Goal: Task Accomplishment & Management: Complete application form

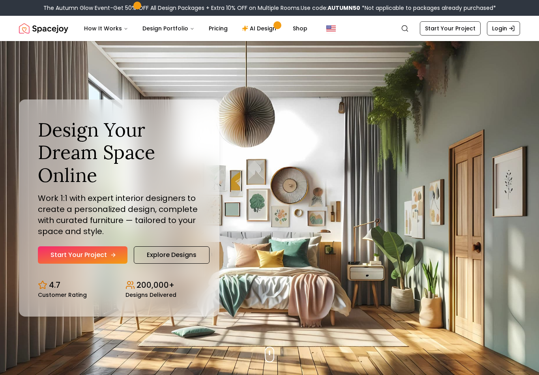
click at [104, 257] on link "Start Your Project" at bounding box center [83, 254] width 90 height 17
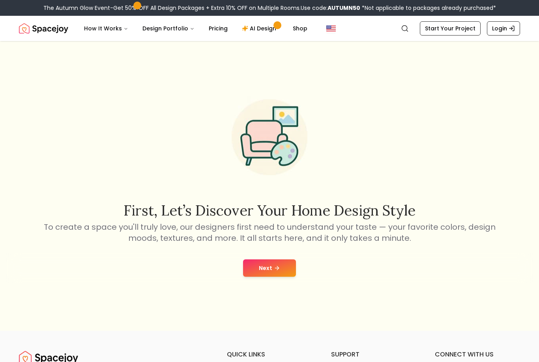
click at [268, 276] on button "Next" at bounding box center [269, 267] width 53 height 17
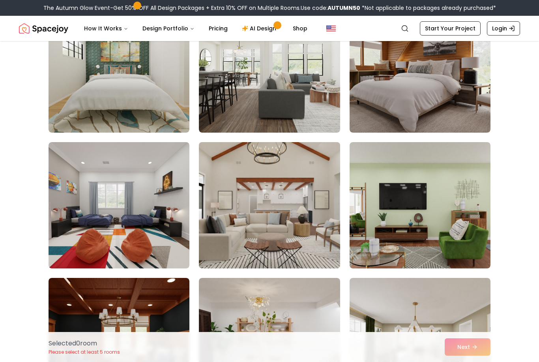
scroll to position [96, 0]
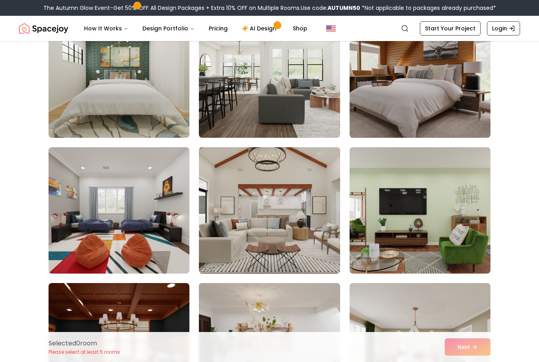
click at [429, 118] on img at bounding box center [420, 74] width 148 height 133
click at [460, 110] on img at bounding box center [420, 74] width 148 height 133
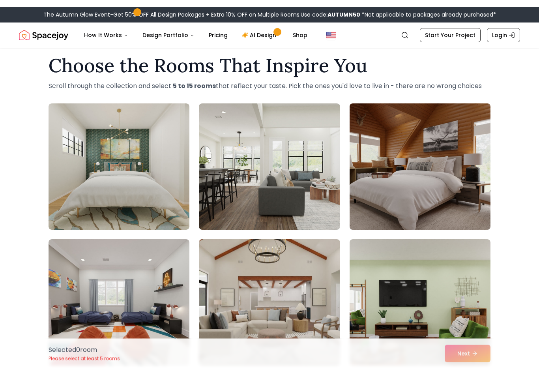
scroll to position [0, 0]
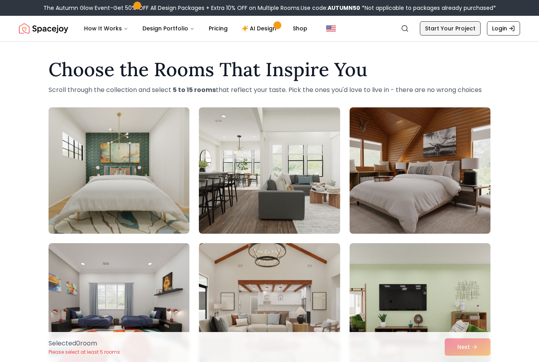
click at [451, 32] on link "Start Your Project" at bounding box center [450, 28] width 61 height 14
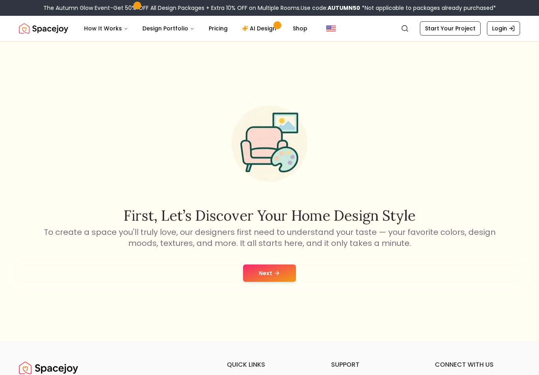
click at [272, 276] on button "Next" at bounding box center [269, 272] width 53 height 17
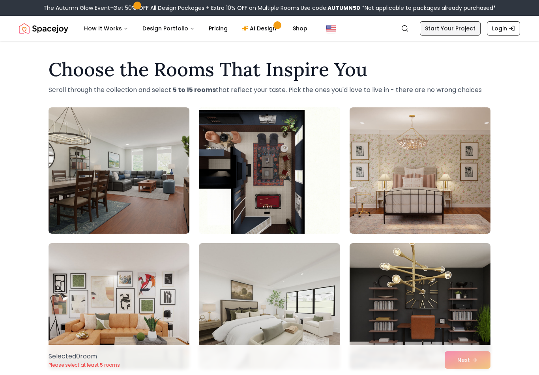
click at [466, 30] on link "Start Your Project" at bounding box center [450, 28] width 61 height 14
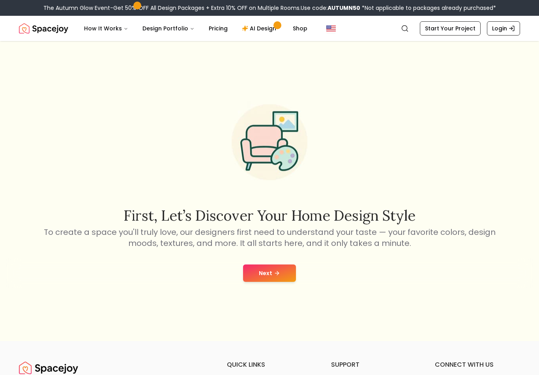
click at [284, 271] on button "Next" at bounding box center [269, 272] width 53 height 17
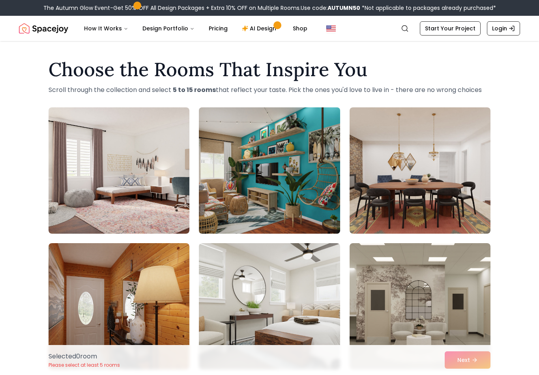
click at [247, 203] on img at bounding box center [269, 170] width 148 height 133
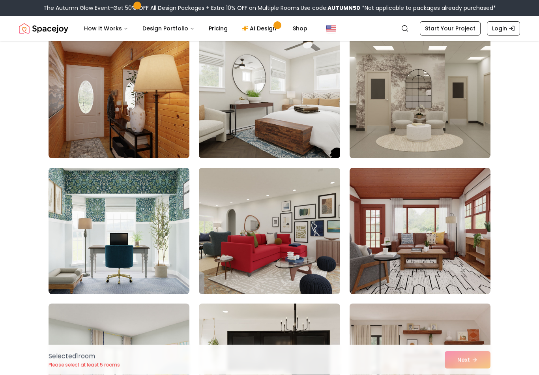
scroll to position [215, 0]
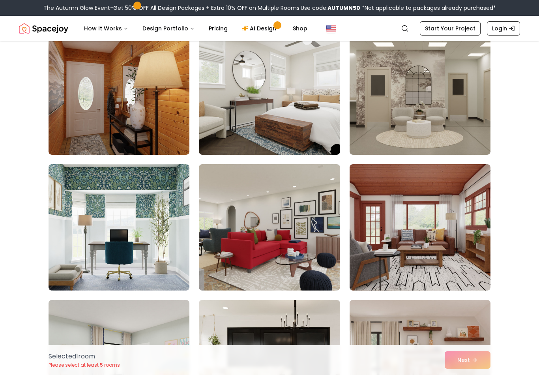
click at [463, 338] on img at bounding box center [420, 363] width 148 height 133
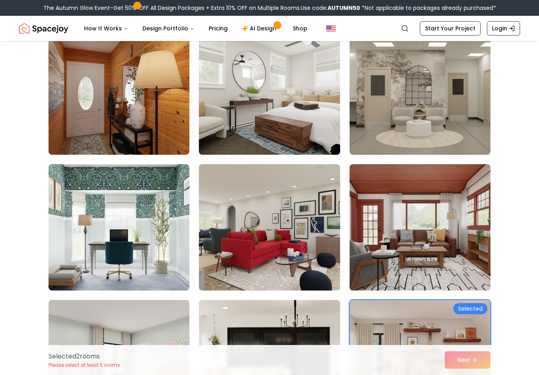
click at [418, 252] on img at bounding box center [420, 227] width 148 height 133
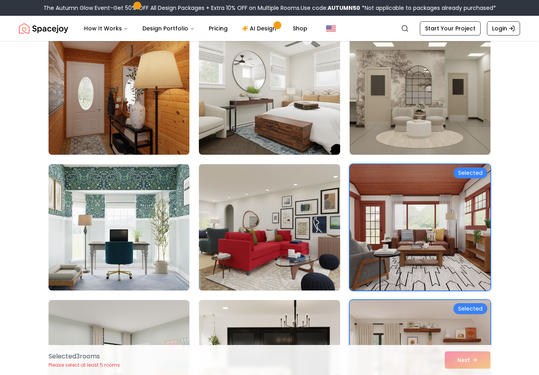
click at [318, 248] on img at bounding box center [269, 227] width 148 height 133
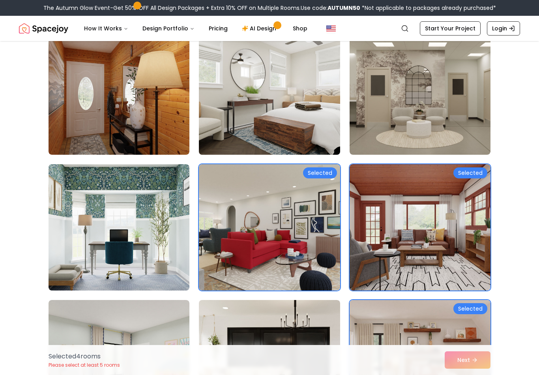
click at [276, 102] on img at bounding box center [269, 91] width 148 height 133
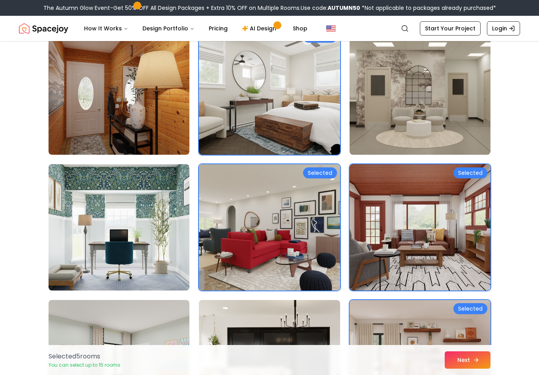
click at [463, 361] on button "Next" at bounding box center [468, 359] width 46 height 17
